Goal: Task Accomplishment & Management: Complete application form

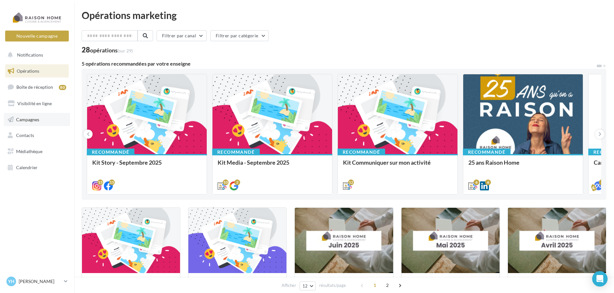
click at [35, 119] on span "Campagnes" at bounding box center [27, 118] width 23 height 5
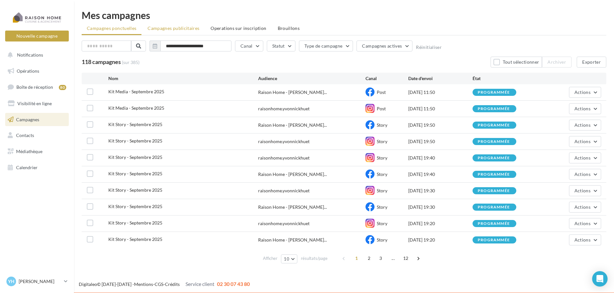
click at [189, 28] on span "Campagnes publicitaires" at bounding box center [173, 27] width 52 height 5
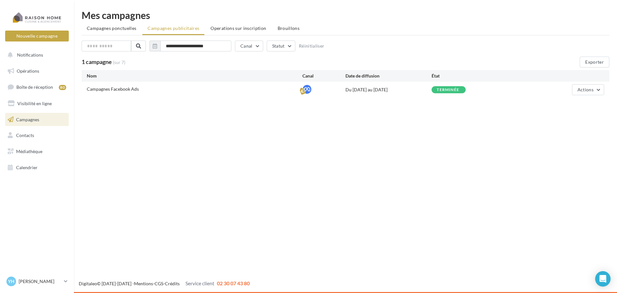
click at [125, 90] on span "Campagnes Facebook Ads" at bounding box center [113, 88] width 52 height 5
click at [40, 37] on button "Nouvelle campagne" at bounding box center [37, 36] width 64 height 11
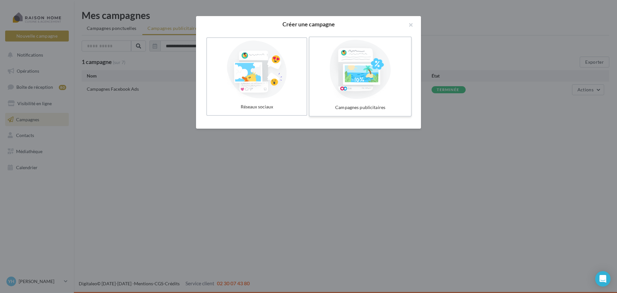
click at [339, 83] on div at bounding box center [360, 69] width 96 height 59
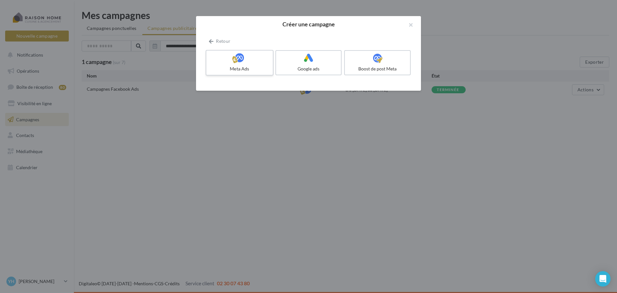
click at [250, 61] on div at bounding box center [239, 58] width 61 height 10
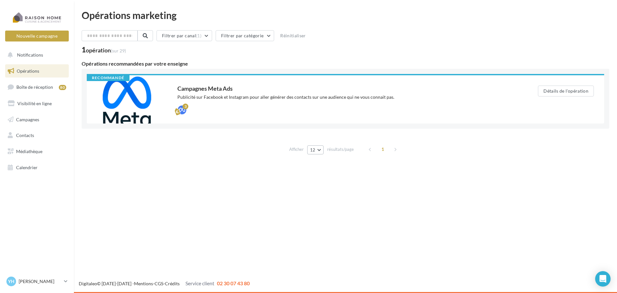
click at [316, 153] on button "12" at bounding box center [315, 149] width 16 height 9
click at [469, 168] on div "Opérations marketing Filtrer par canal (1) Filtrer par catégorie Réinitialiser …" at bounding box center [345, 86] width 543 height 172
click at [257, 39] on button "Filtrer par catégorie" at bounding box center [245, 35] width 58 height 11
click at [227, 72] on label at bounding box center [224, 69] width 6 height 6
click at [394, 184] on div "Nouvelle campagne Nouvelle campagne Notifications Opérations Boîte de réception…" at bounding box center [308, 146] width 617 height 293
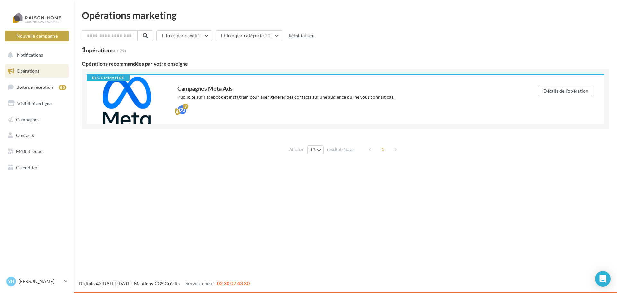
click at [309, 37] on button "Réinitialiser" at bounding box center [301, 36] width 31 height 8
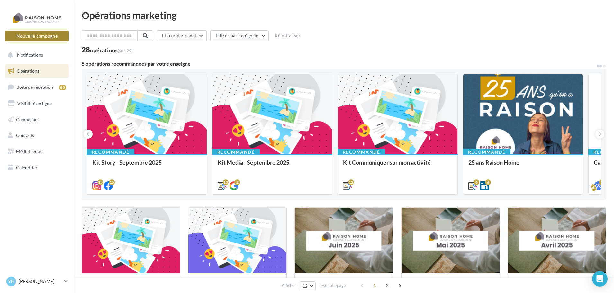
click at [46, 37] on button "Nouvelle campagne" at bounding box center [37, 36] width 64 height 11
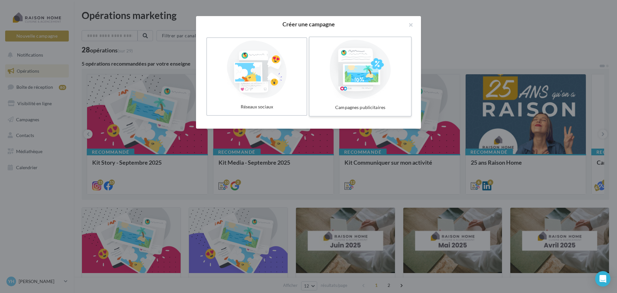
click at [349, 85] on div at bounding box center [360, 69] width 96 height 59
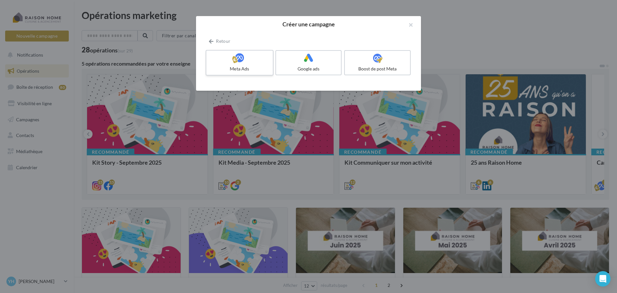
click at [249, 69] on div "Meta Ads" at bounding box center [239, 69] width 61 height 6
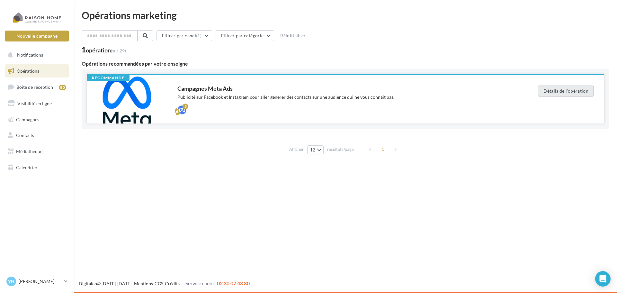
click at [551, 92] on button "Détails de l'opération" at bounding box center [566, 90] width 56 height 11
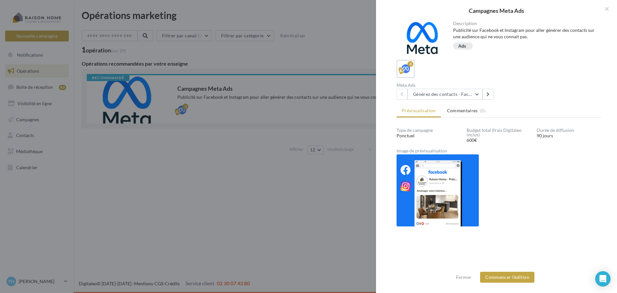
scroll to position [1, 0]
click at [485, 93] on button at bounding box center [487, 93] width 11 height 11
click at [398, 92] on button at bounding box center [401, 93] width 11 height 11
click at [493, 93] on button at bounding box center [487, 93] width 11 height 11
click at [401, 91] on icon at bounding box center [401, 93] width 3 height 4
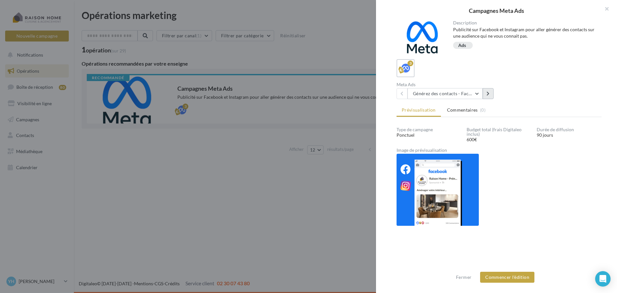
click at [490, 93] on button at bounding box center [487, 93] width 11 height 11
click at [404, 90] on button at bounding box center [401, 93] width 11 height 11
click at [440, 178] on img at bounding box center [437, 190] width 82 height 72
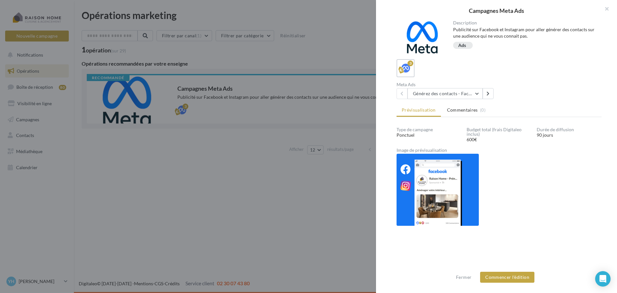
click at [421, 149] on div "Image de prévisualisation" at bounding box center [498, 150] width 205 height 4
click at [430, 186] on img at bounding box center [437, 190] width 82 height 72
click at [505, 277] on button "Commencer l'édition" at bounding box center [507, 276] width 54 height 11
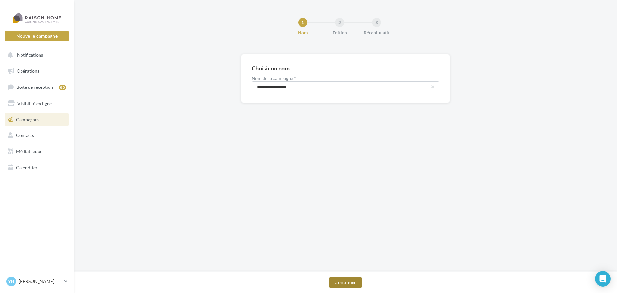
click at [346, 286] on button "Continuer" at bounding box center [345, 282] width 32 height 11
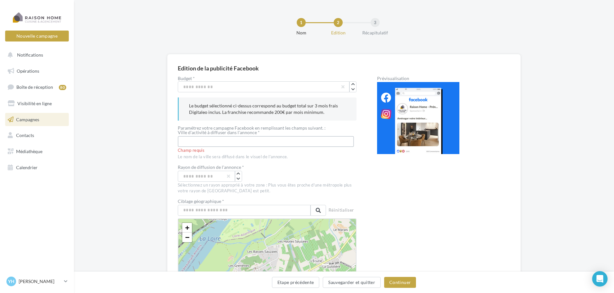
click at [256, 144] on input "text" at bounding box center [266, 141] width 176 height 11
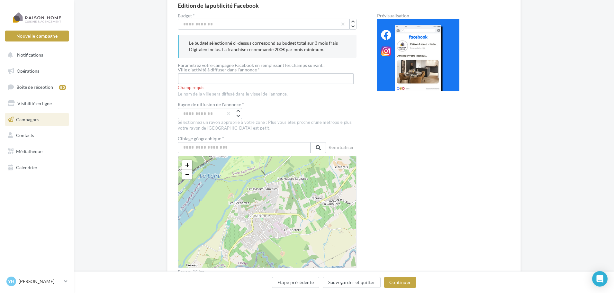
scroll to position [64, 0]
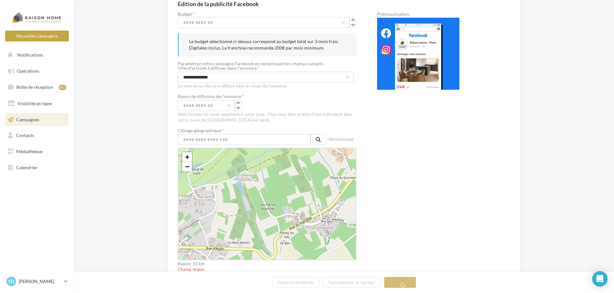
click at [332, 104] on div "**" at bounding box center [267, 105] width 179 height 11
click at [202, 77] on input "**********" at bounding box center [266, 77] width 176 height 11
type input "**********"
click at [263, 96] on div "Rayon de diffusion de l'annonce *" at bounding box center [267, 97] width 179 height 6
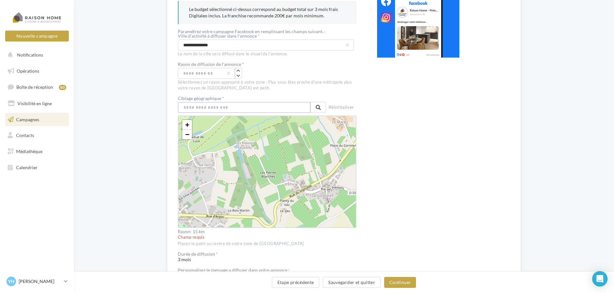
click at [247, 109] on input "text" at bounding box center [244, 107] width 133 height 11
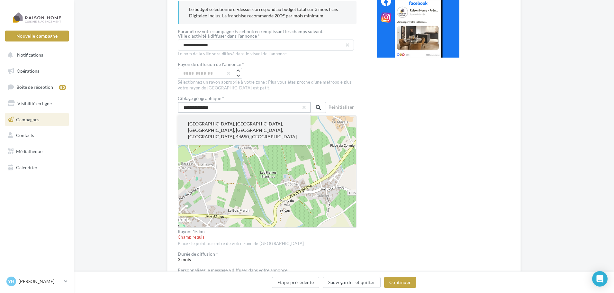
type input "**********"
click at [235, 126] on button "Château-Thébaud, Nantes, Loire-Atlantique, Pays de la Loire, France métropolita…" at bounding box center [244, 130] width 133 height 30
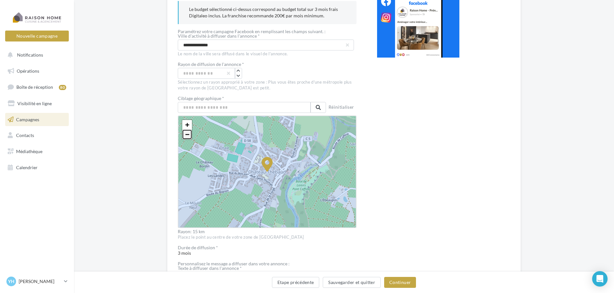
click at [185, 134] on span "−" at bounding box center [187, 134] width 4 height 8
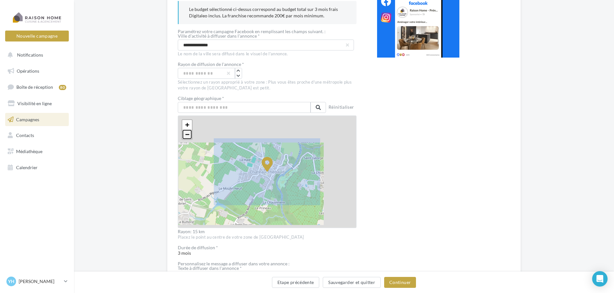
click at [185, 134] on span "−" at bounding box center [187, 134] width 4 height 8
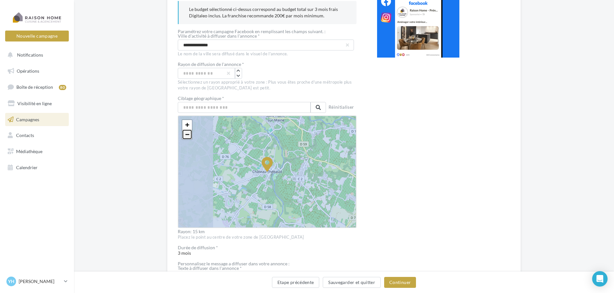
click at [185, 134] on span "−" at bounding box center [187, 134] width 4 height 8
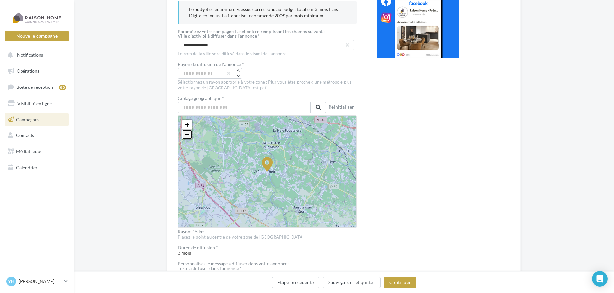
click at [185, 134] on span "−" at bounding box center [187, 134] width 4 height 8
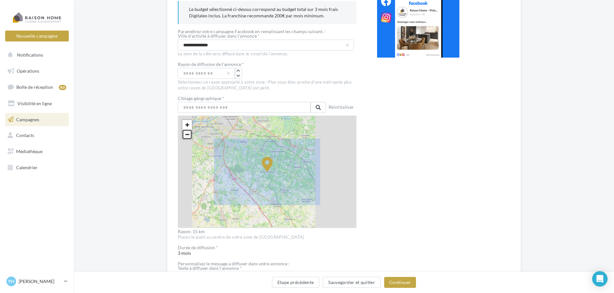
click at [185, 134] on span "−" at bounding box center [187, 134] width 4 height 8
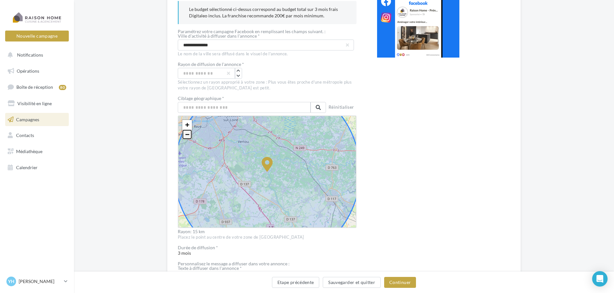
click at [187, 132] on span "−" at bounding box center [187, 134] width 4 height 8
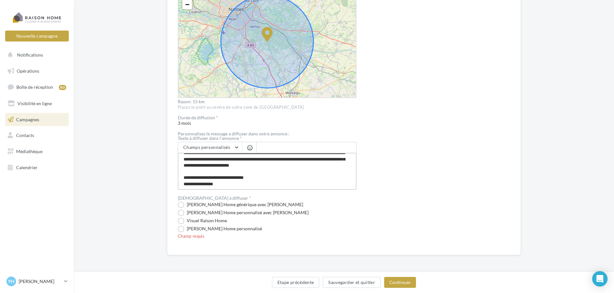
scroll to position [19, 0]
click at [211, 184] on textarea "**********" at bounding box center [267, 171] width 179 height 37
click at [218, 204] on label "Visuel Raison Home générique avec Nom" at bounding box center [240, 204] width 125 height 6
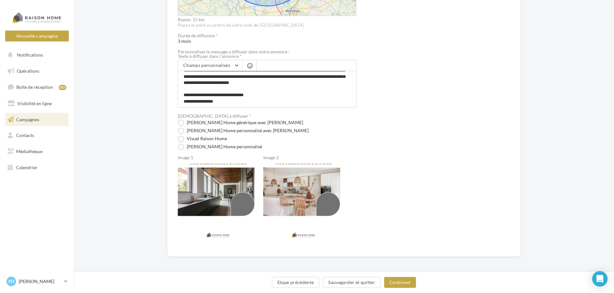
scroll to position [310, 0]
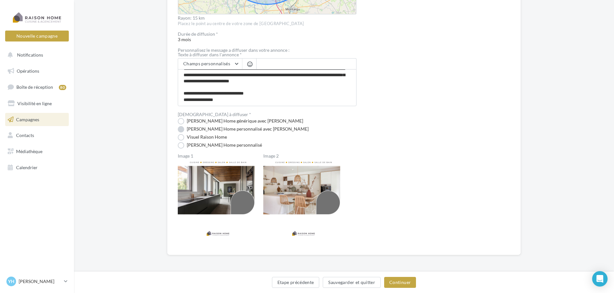
click at [213, 127] on label "Visuel Raison Home personnalisé avec Nom" at bounding box center [243, 129] width 131 height 6
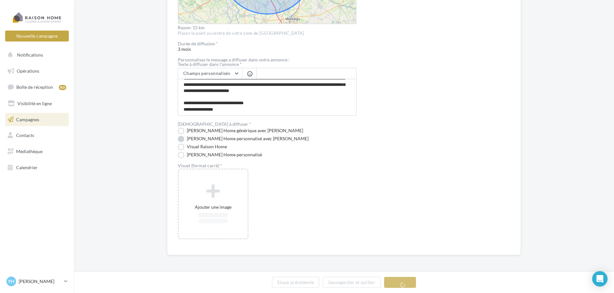
scroll to position [300, 0]
click at [233, 136] on label "Visuel Raison Home personnalisé avec Nom" at bounding box center [243, 139] width 131 height 6
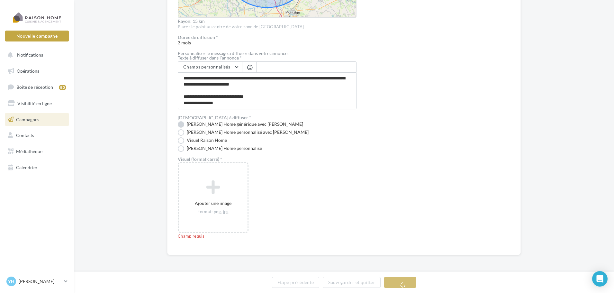
click at [233, 125] on label "Visuel Raison Home générique avec Nom" at bounding box center [240, 124] width 125 height 6
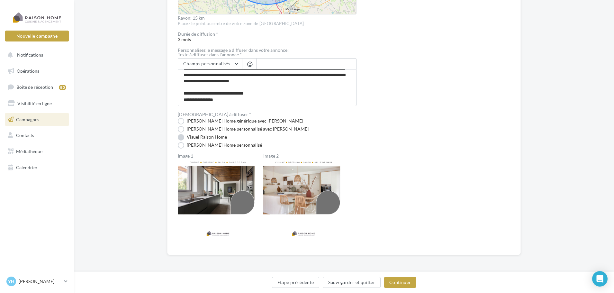
click at [214, 137] on label "Visuel Raison Home" at bounding box center [202, 137] width 49 height 6
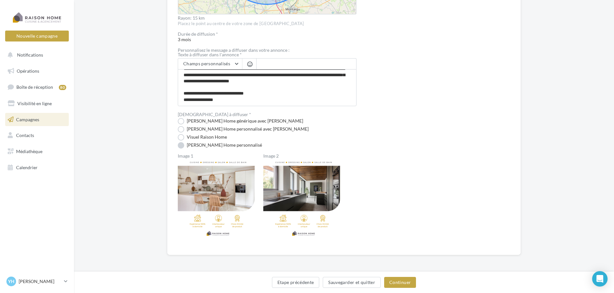
click at [214, 144] on label "Visuel Raison Home personnalisé" at bounding box center [220, 145] width 84 height 6
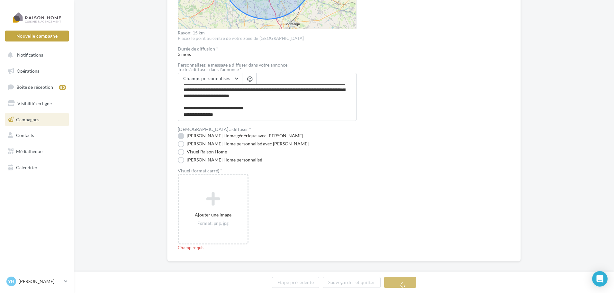
scroll to position [301, 0]
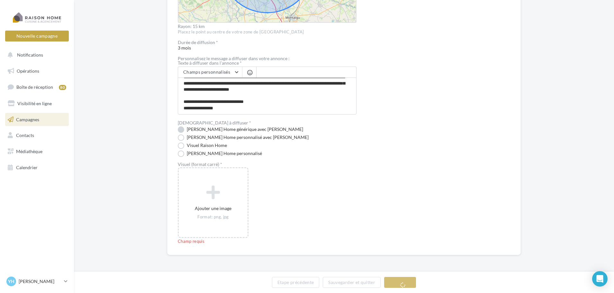
click at [216, 136] on div "Visuel à diffuser * Visuel Raison Home générique avec Nom Visuel Raison Home pe…" at bounding box center [267, 137] width 179 height 37
click at [245, 131] on label "Visuel Raison Home générique avec Nom" at bounding box center [240, 129] width 125 height 6
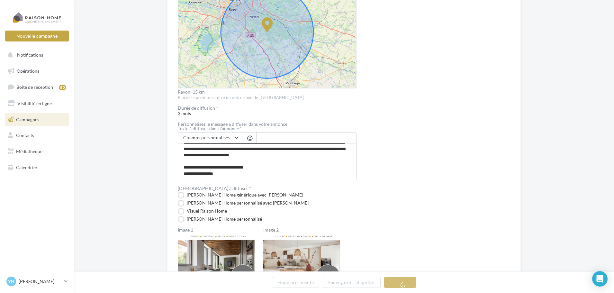
scroll to position [310, 0]
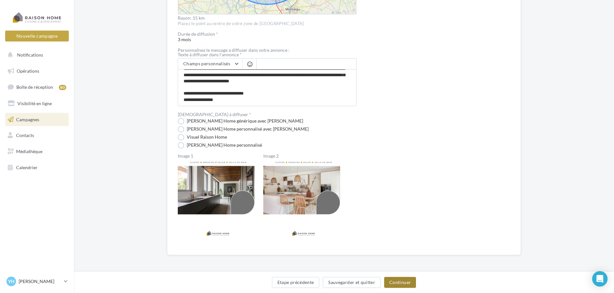
click at [408, 281] on button "Continuer" at bounding box center [400, 282] width 32 height 11
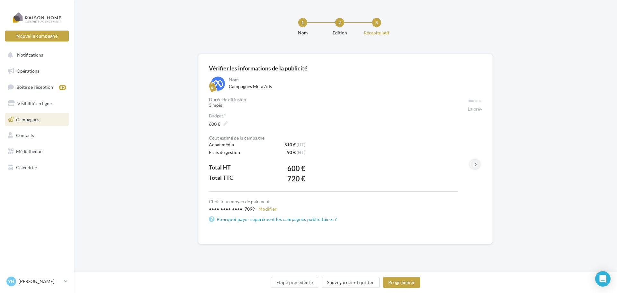
click at [475, 165] on icon at bounding box center [475, 164] width 3 height 6
click at [475, 164] on icon at bounding box center [475, 164] width 3 height 6
drag, startPoint x: 475, startPoint y: 165, endPoint x: 389, endPoint y: 163, distance: 86.4
click at [388, 163] on div "Durée de diffusion 3 mois Budget * *** 600 € Coût estimé de la campagne Achat m…" at bounding box center [345, 165] width 273 height 136
drag, startPoint x: 362, startPoint y: 193, endPoint x: 409, endPoint y: 193, distance: 46.9
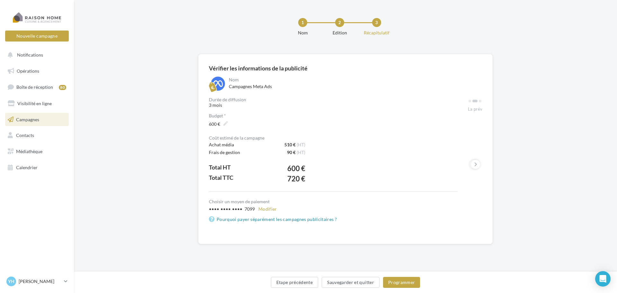
click at [409, 193] on div "Coût estimé de la campagne Achat média 510 € (HT) Frais de gestion 90 € (HT) To…" at bounding box center [333, 179] width 249 height 87
click at [476, 103] on div at bounding box center [475, 100] width 14 height 6
drag, startPoint x: 447, startPoint y: 189, endPoint x: 455, endPoint y: 191, distance: 8.9
click at [455, 191] on div "Coût estimé de la campagne Achat média 510 € (HT) Frais de gestion 90 € (HT) To…" at bounding box center [333, 164] width 249 height 56
click at [308, 283] on button "Etape précédente" at bounding box center [295, 282] width 48 height 11
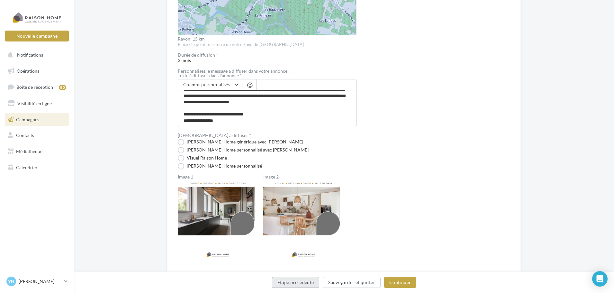
scroll to position [289, 0]
click at [400, 285] on button "Continuer" at bounding box center [400, 282] width 32 height 11
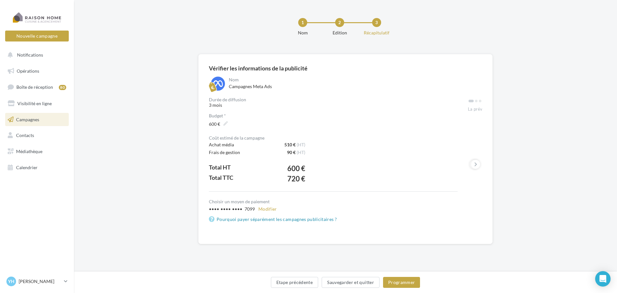
drag, startPoint x: 471, startPoint y: 101, endPoint x: 484, endPoint y: 102, distance: 13.5
click at [484, 102] on div "Vérifier les informations de la publicité Nom Campagnes Meta Ads Durée de diffu…" at bounding box center [345, 149] width 294 height 190
drag, startPoint x: 478, startPoint y: 102, endPoint x: 446, endPoint y: 102, distance: 32.1
click at [446, 102] on div "Durée de diffusion 3 mois Budget * *** 600 € Coût estimé de la campagne Achat m…" at bounding box center [345, 165] width 273 height 136
click at [478, 166] on button at bounding box center [475, 164] width 9 height 9
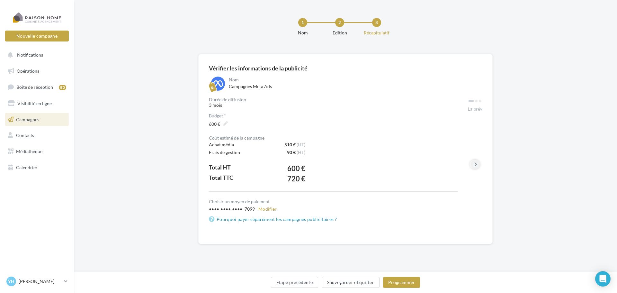
click at [475, 164] on icon at bounding box center [475, 164] width 3 height 6
click at [461, 191] on div "Durée de diffusion 3 mois Budget * *** 600 € Coût estimé de la campagne Achat m…" at bounding box center [345, 165] width 273 height 136
drag, startPoint x: 475, startPoint y: 164, endPoint x: 486, endPoint y: 165, distance: 11.6
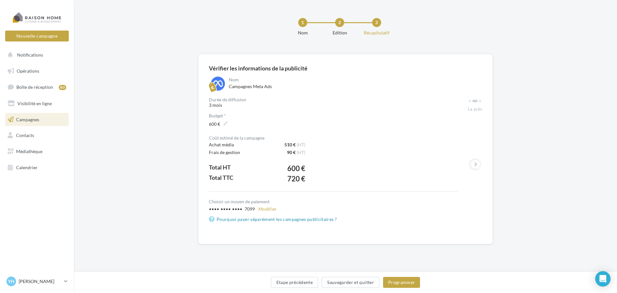
click at [488, 165] on div "Vérifier les informations de la publicité Nom Campagnes Meta Ads Durée de diffu…" at bounding box center [345, 149] width 294 height 190
click at [472, 164] on button at bounding box center [475, 164] width 9 height 9
click at [342, 133] on div "Budget * *** 600 € Coût estimé de la campagne Achat média 510 € (HT) Frais de g…" at bounding box center [333, 168] width 249 height 110
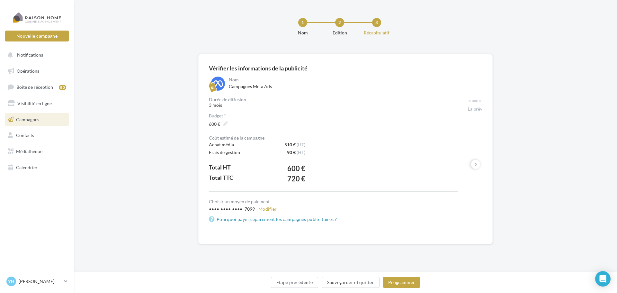
click at [470, 162] on button at bounding box center [474, 164] width 9 height 9
drag, startPoint x: 475, startPoint y: 224, endPoint x: 495, endPoint y: 223, distance: 20.3
click at [495, 223] on div "Vérifier les informations de la publicité Nom Campagnes Meta Ads Durée de diffu…" at bounding box center [345, 159] width 543 height 210
drag, startPoint x: 465, startPoint y: 210, endPoint x: 448, endPoint y: 203, distance: 19.0
click at [444, 211] on div "•••• •••• •••• 7099 Modifier" at bounding box center [333, 209] width 249 height 8
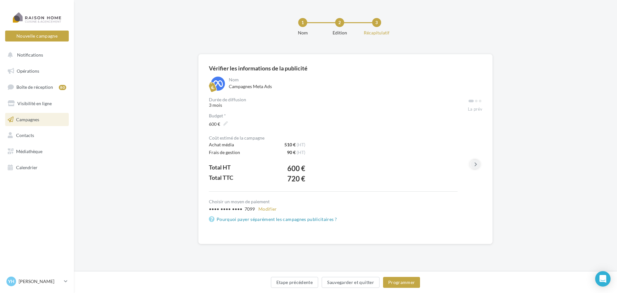
click at [475, 165] on icon at bounding box center [475, 164] width 3 height 6
click at [476, 162] on icon at bounding box center [475, 164] width 3 height 6
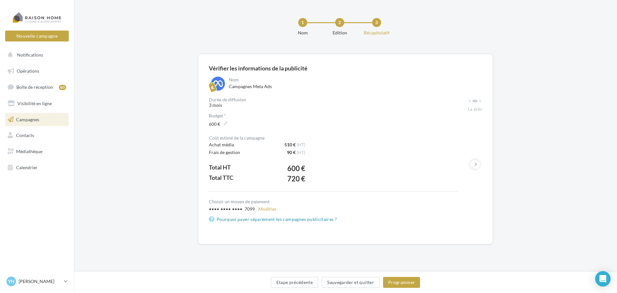
drag, startPoint x: 476, startPoint y: 162, endPoint x: 487, endPoint y: 165, distance: 11.7
click at [486, 164] on div "Vérifier les informations de la publicité Nom Campagnes Meta Ads Durée de diffu…" at bounding box center [345, 149] width 294 height 190
click at [471, 165] on button at bounding box center [474, 164] width 9 height 9
click at [471, 165] on button at bounding box center [475, 164] width 9 height 9
click at [307, 284] on button "Etape précédente" at bounding box center [295, 282] width 48 height 11
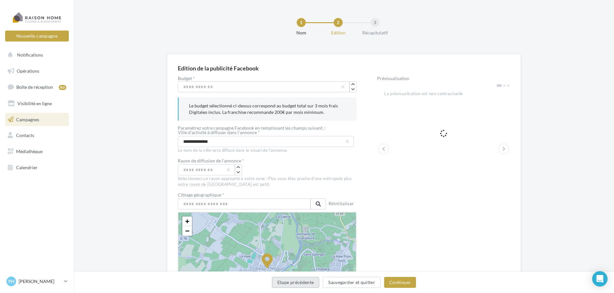
click at [291, 278] on button "Etape précédente" at bounding box center [296, 282] width 48 height 11
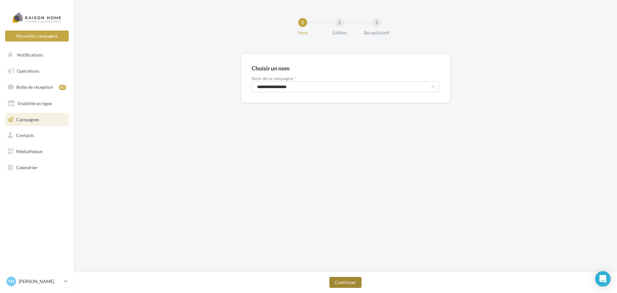
click at [350, 285] on button "Continuer" at bounding box center [345, 282] width 32 height 11
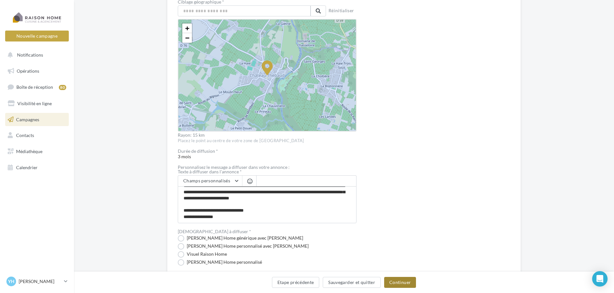
scroll to position [289, 0]
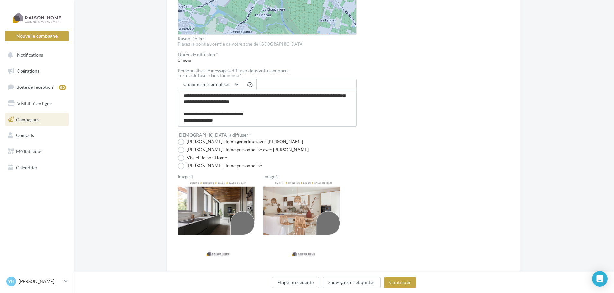
drag, startPoint x: 226, startPoint y: 120, endPoint x: 175, endPoint y: 120, distance: 51.4
click at [175, 120] on div "**********" at bounding box center [343, 20] width 353 height 510
type textarea "**********"
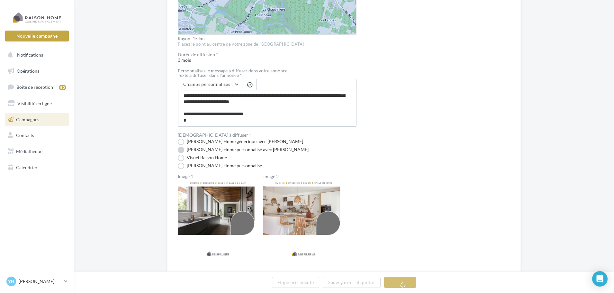
type textarea "**********"
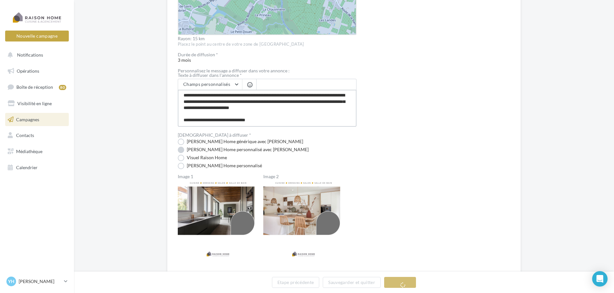
type textarea "**********"
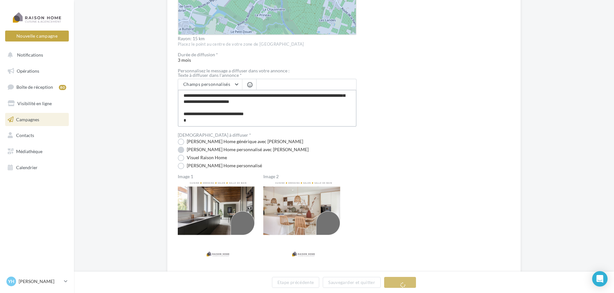
type textarea "**********"
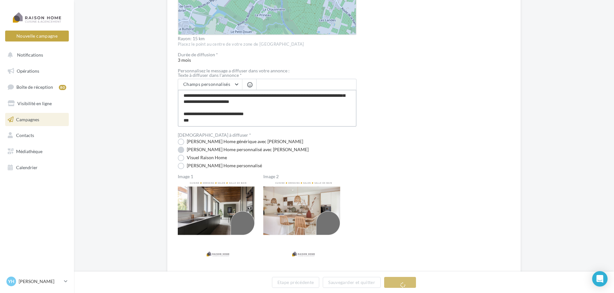
type textarea "**********"
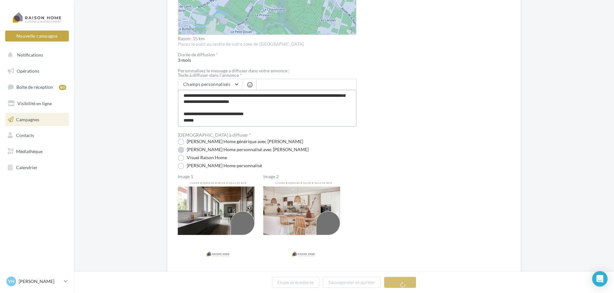
type textarea "**********"
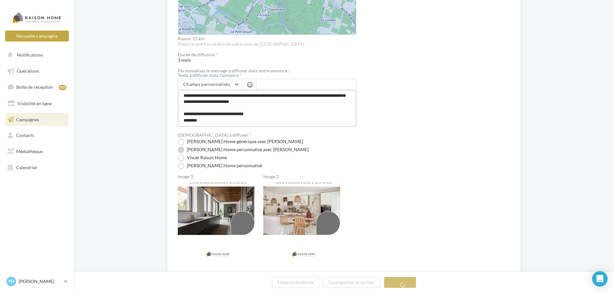
type textarea "**********"
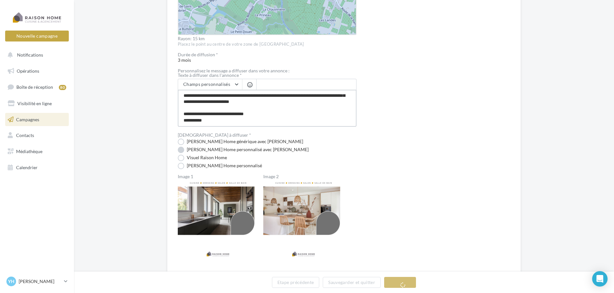
type textarea "**********"
click at [418, 135] on div "Prévisualisation La prévisualisation est non-contractuelle" at bounding box center [443, 26] width 133 height 478
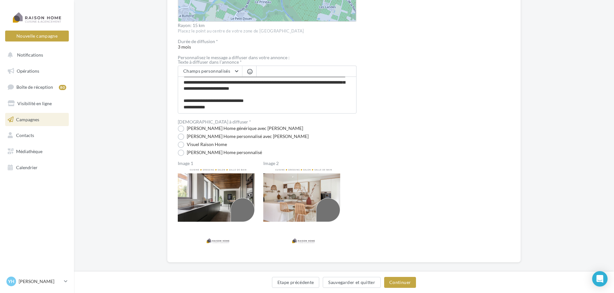
scroll to position [310, 0]
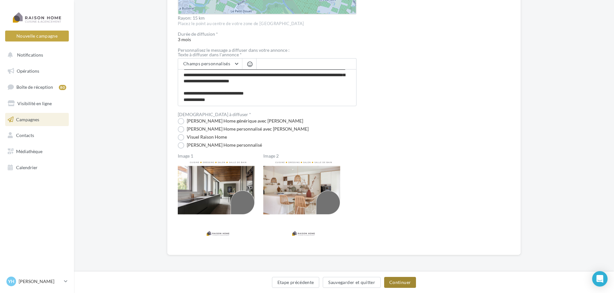
click at [397, 281] on button "Continuer" at bounding box center [400, 282] width 32 height 11
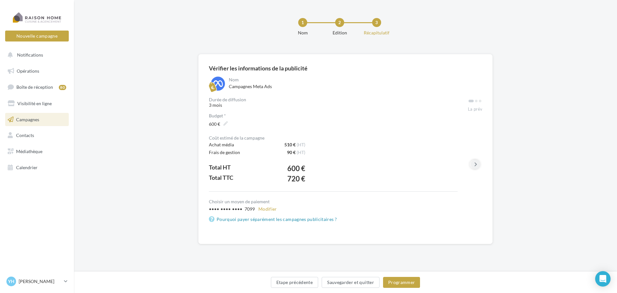
click at [474, 164] on icon at bounding box center [475, 164] width 3 height 6
click at [474, 166] on icon at bounding box center [475, 164] width 3 height 6
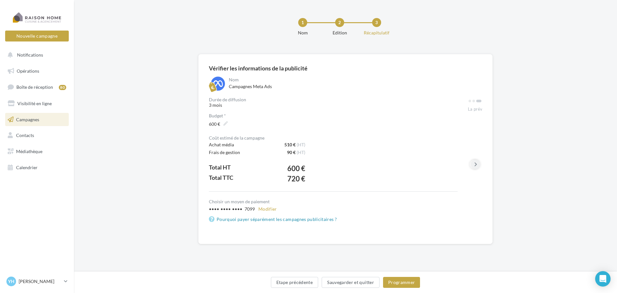
click at [474, 166] on icon at bounding box center [475, 164] width 3 height 6
click at [388, 219] on link "Pourquoi payer séparément les campagnes publicitaires ?" at bounding box center [333, 219] width 249 height 8
click at [259, 209] on button "Modifier" at bounding box center [268, 209] width 24 height 8
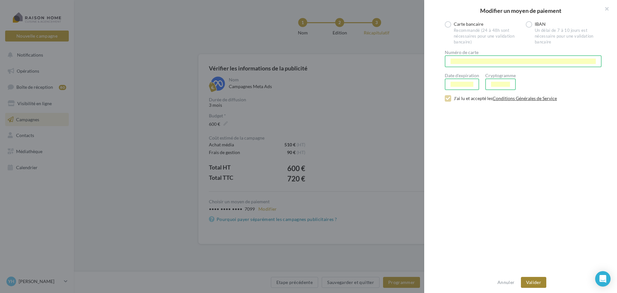
click at [537, 284] on button "Valider" at bounding box center [533, 282] width 25 height 11
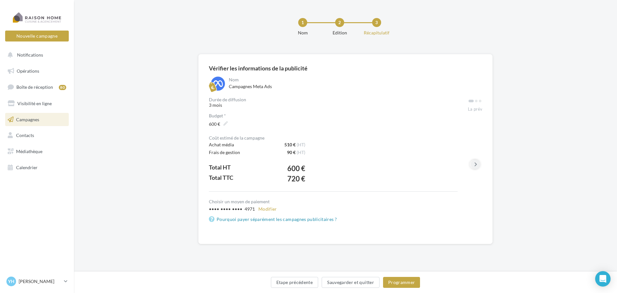
click at [476, 164] on icon at bounding box center [475, 164] width 3 height 6
click at [476, 163] on button at bounding box center [475, 164] width 9 height 9
click at [476, 163] on icon at bounding box center [475, 164] width 3 height 6
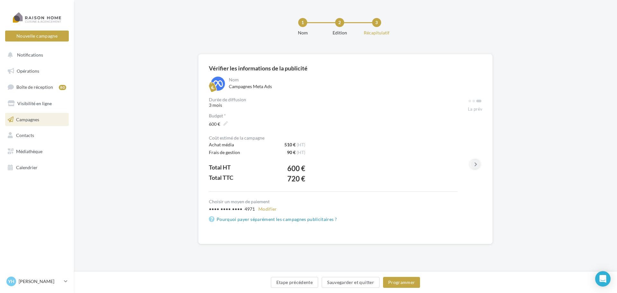
click at [476, 163] on icon at bounding box center [475, 164] width 3 height 6
click at [476, 100] on span at bounding box center [476, 101] width 3 height 3
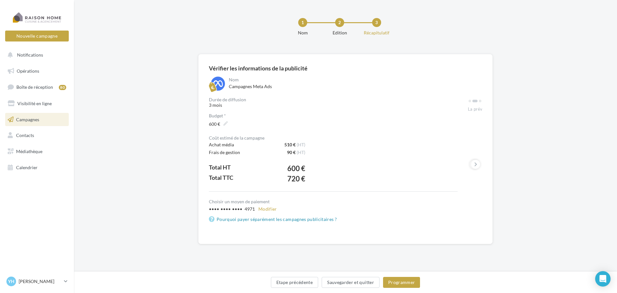
click at [477, 100] on button at bounding box center [475, 101] width 6 height 4
click at [348, 284] on button "Sauvegarder et quitter" at bounding box center [351, 282] width 58 height 11
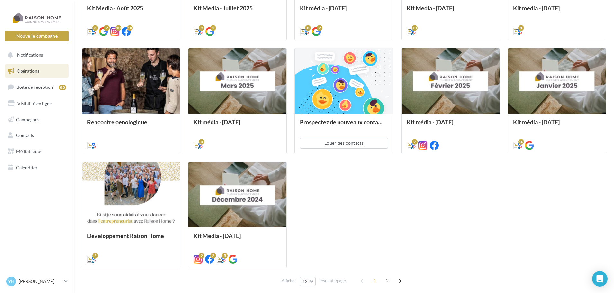
scroll to position [301, 0]
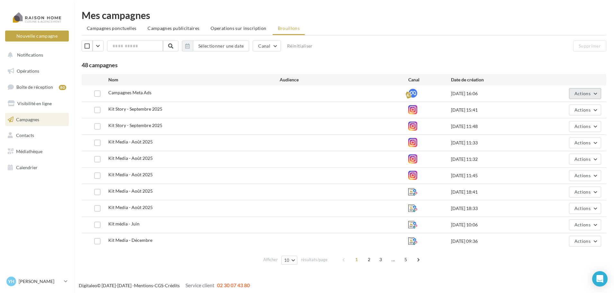
click at [583, 95] on span "Actions" at bounding box center [582, 93] width 16 height 5
click at [574, 105] on button "Editer" at bounding box center [568, 108] width 64 height 17
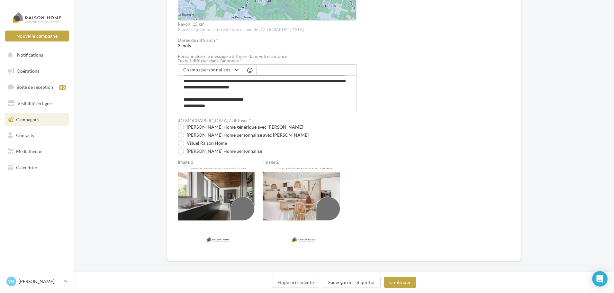
scroll to position [310, 0]
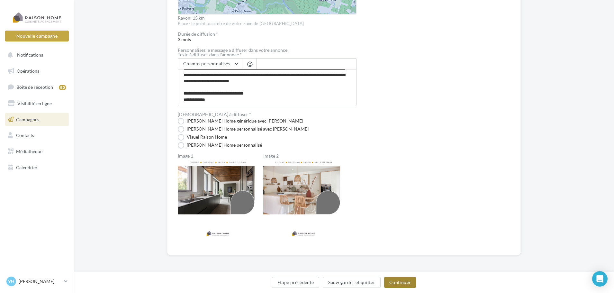
click at [395, 281] on button "Continuer" at bounding box center [400, 282] width 32 height 11
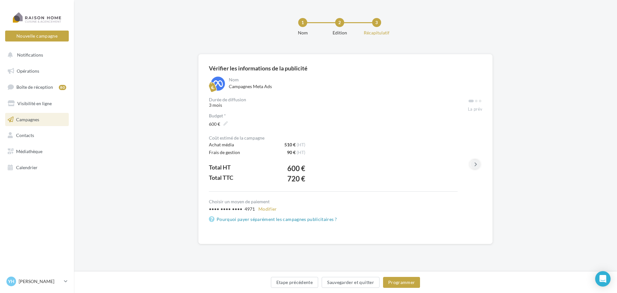
click at [477, 166] on button at bounding box center [475, 164] width 9 height 9
click at [474, 164] on icon at bounding box center [475, 164] width 3 height 6
click at [405, 285] on button "Programmer" at bounding box center [401, 282] width 37 height 11
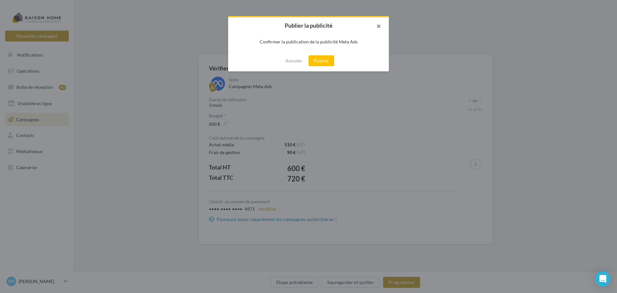
click at [377, 27] on button "button" at bounding box center [376, 26] width 26 height 19
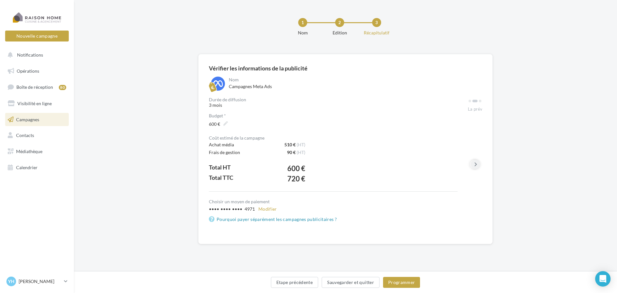
click at [476, 165] on icon at bounding box center [475, 164] width 3 height 6
click at [477, 165] on icon at bounding box center [475, 164] width 3 height 6
click at [350, 278] on button "Sauvegarder et quitter" at bounding box center [351, 282] width 58 height 11
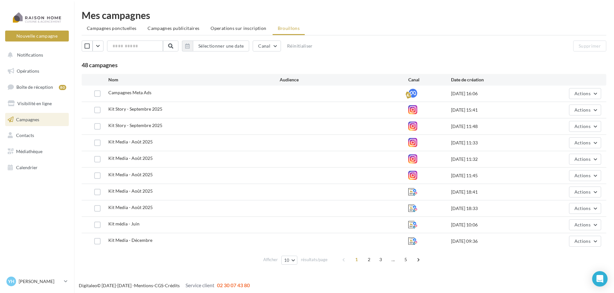
click at [413, 93] on icon at bounding box center [412, 93] width 9 height 9
